Goal: Find specific page/section: Find specific page/section

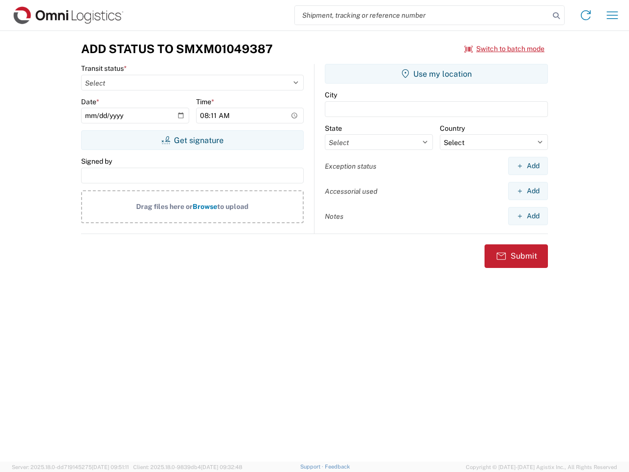
click at [422, 15] on input "search" at bounding box center [422, 15] width 255 height 19
click at [557, 16] on icon at bounding box center [557, 16] width 14 height 14
click at [586, 15] on icon at bounding box center [586, 15] width 16 height 16
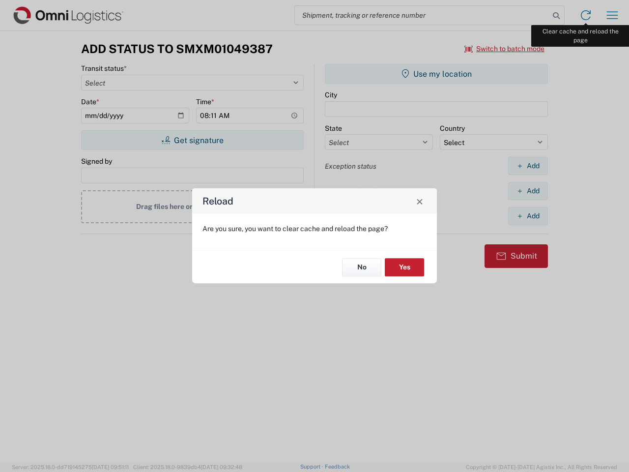
click at [613, 15] on div "Reload Are you sure, you want to clear cache and reload the page? No Yes" at bounding box center [314, 236] width 629 height 472
click at [505, 49] on div "Reload Are you sure, you want to clear cache and reload the page? No Yes" at bounding box center [314, 236] width 629 height 472
click at [192, 140] on div "Reload Are you sure, you want to clear cache and reload the page? No Yes" at bounding box center [314, 236] width 629 height 472
click at [437, 74] on div "Reload Are you sure, you want to clear cache and reload the page? No Yes" at bounding box center [314, 236] width 629 height 472
click at [528, 166] on div "Reload Are you sure, you want to clear cache and reload the page? No Yes" at bounding box center [314, 236] width 629 height 472
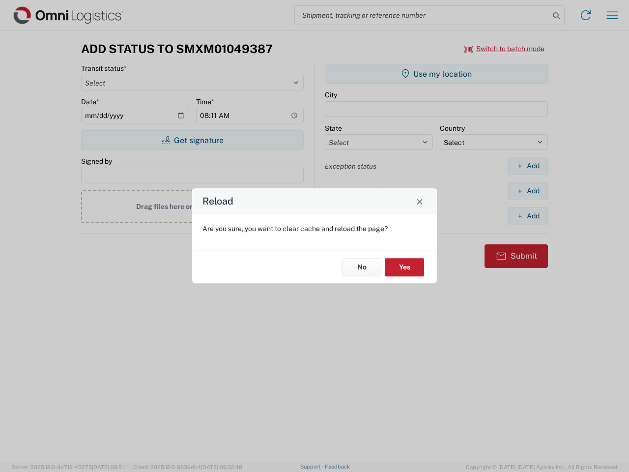
click at [528, 191] on div "Reload Are you sure, you want to clear cache and reload the page? No Yes" at bounding box center [314, 236] width 629 height 472
click at [528, 216] on div "Reload Are you sure, you want to clear cache and reload the page? No Yes" at bounding box center [314, 236] width 629 height 472
